Goal: Navigation & Orientation: Find specific page/section

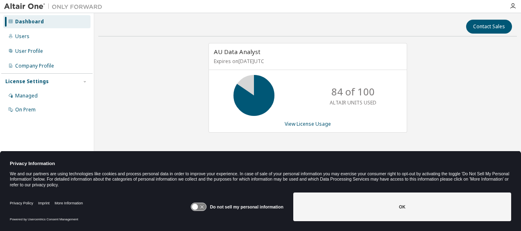
click at [202, 206] on icon at bounding box center [198, 207] width 15 height 8
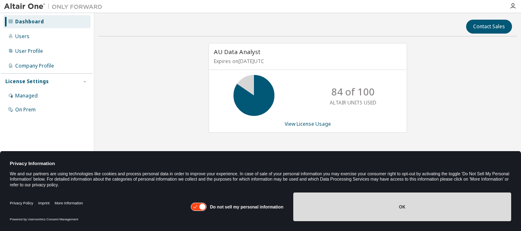
click at [403, 204] on button "OK" at bounding box center [402, 206] width 218 height 29
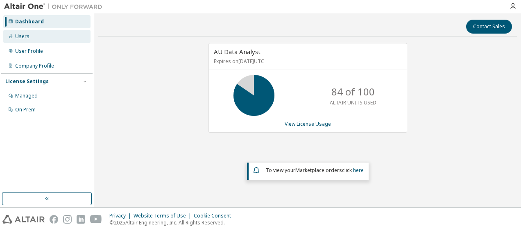
click at [25, 32] on div "Users" at bounding box center [46, 36] width 87 height 13
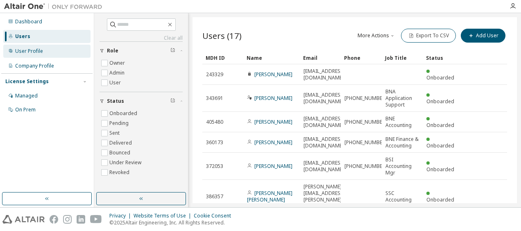
click at [27, 51] on div "User Profile" at bounding box center [29, 51] width 28 height 7
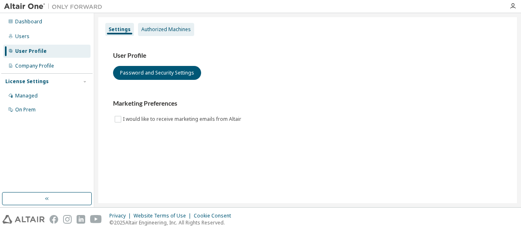
click at [174, 32] on div "Authorized Machines" at bounding box center [166, 29] width 50 height 7
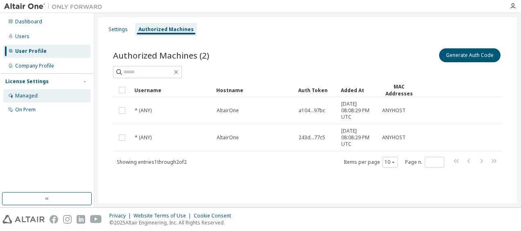
click at [32, 96] on div "Managed" at bounding box center [26, 96] width 23 height 7
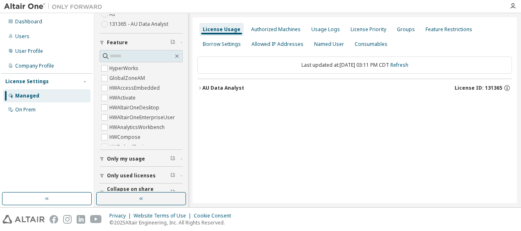
scroll to position [73, 0]
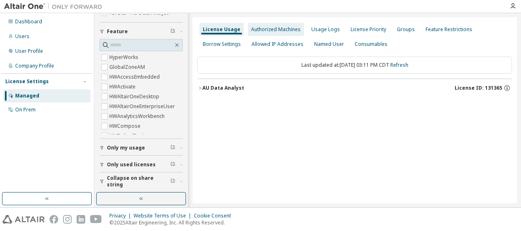
click at [278, 29] on div "Authorized Machines" at bounding box center [276, 29] width 50 height 7
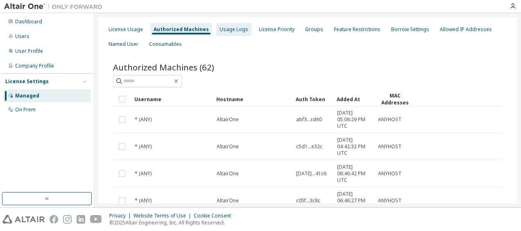
click at [231, 29] on div "Usage Logs" at bounding box center [233, 29] width 29 height 7
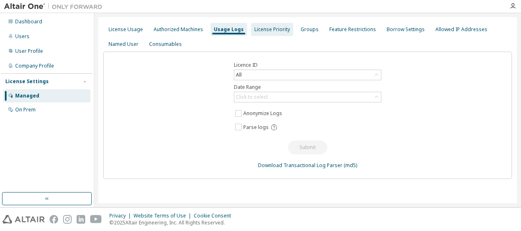
click at [272, 29] on div "License Priority" at bounding box center [272, 29] width 36 height 7
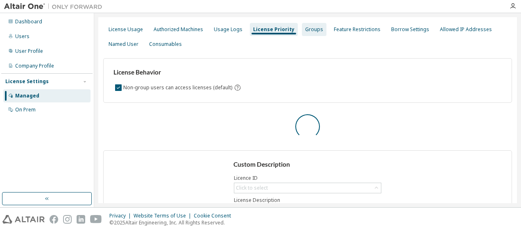
click at [305, 29] on div "Groups" at bounding box center [314, 29] width 18 height 7
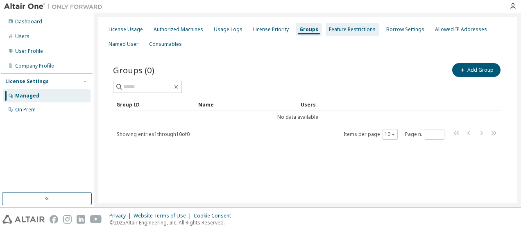
click at [347, 32] on div "Feature Restrictions" at bounding box center [352, 29] width 47 height 7
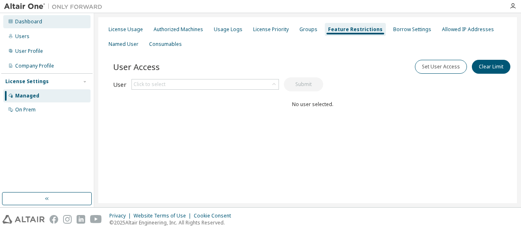
click at [21, 23] on div "Dashboard" at bounding box center [28, 21] width 27 height 7
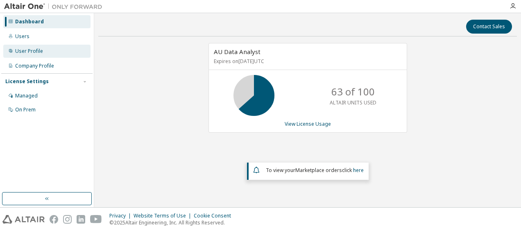
click at [32, 52] on div "User Profile" at bounding box center [29, 51] width 28 height 7
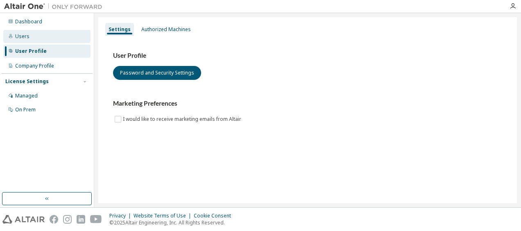
click at [20, 35] on div "Users" at bounding box center [22, 36] width 14 height 7
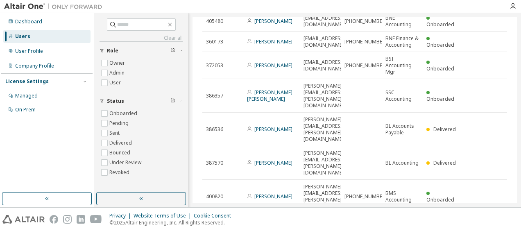
scroll to position [104, 0]
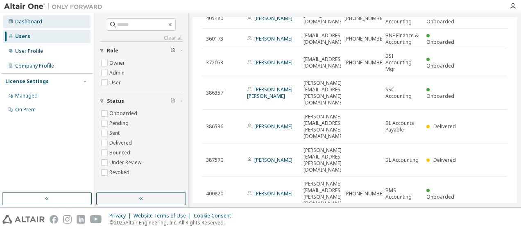
click at [36, 20] on div "Dashboard" at bounding box center [28, 21] width 27 height 7
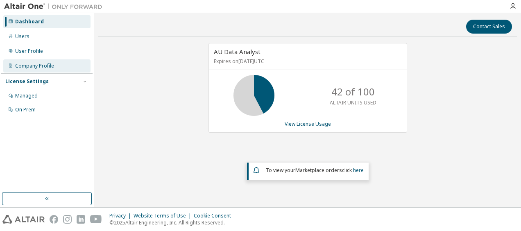
click at [39, 66] on div "Company Profile" at bounding box center [34, 66] width 39 height 7
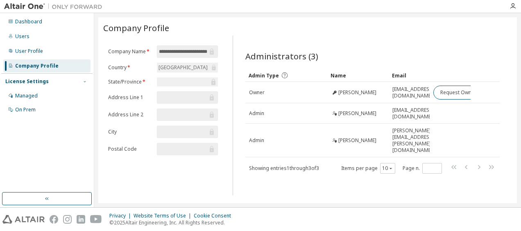
click at [83, 81] on icon "button" at bounding box center [84, 81] width 5 height 5
click at [49, 133] on div "Dashboard Users User Profile Company Profile License Settings Managed On Prem" at bounding box center [46, 102] width 91 height 177
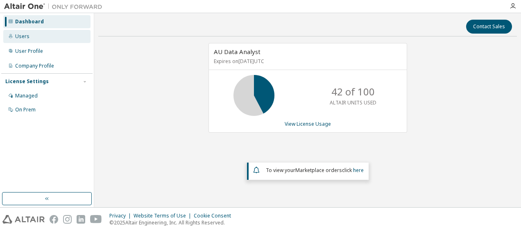
click at [20, 36] on div "Users" at bounding box center [22, 36] width 14 height 7
